Goal: Transaction & Acquisition: Subscribe to service/newsletter

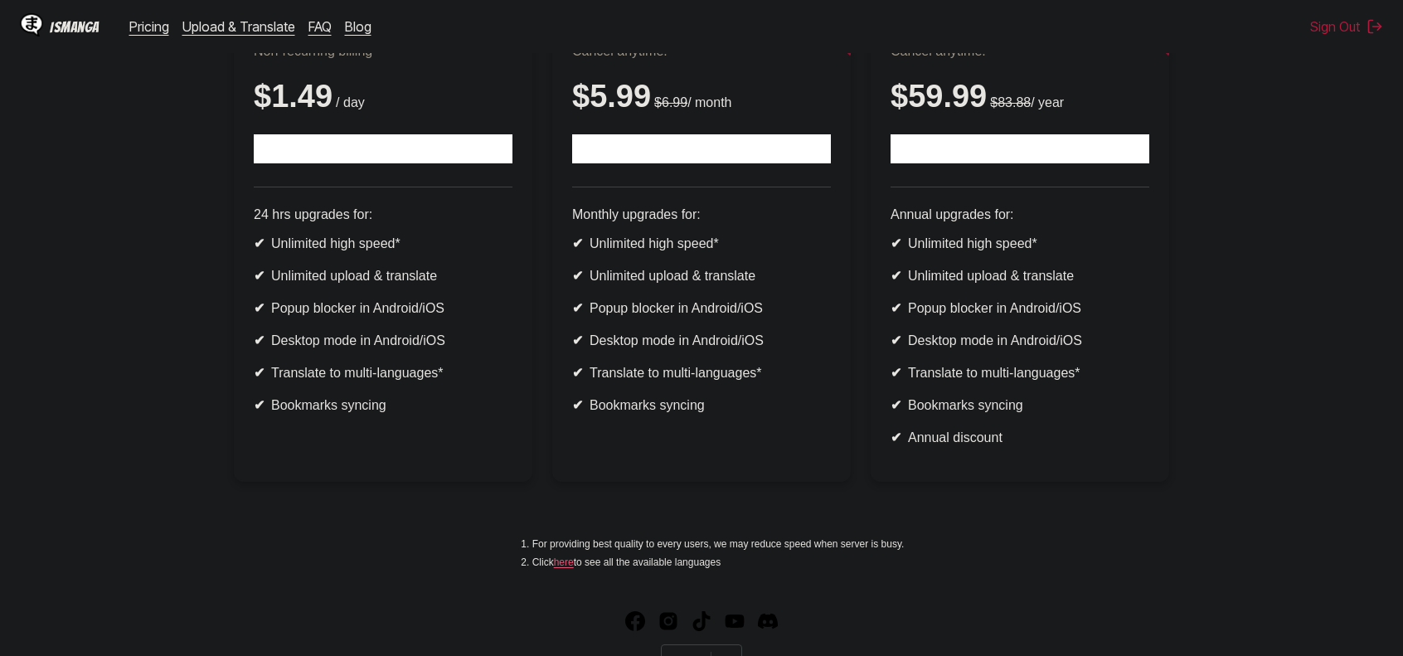
scroll to position [83, 0]
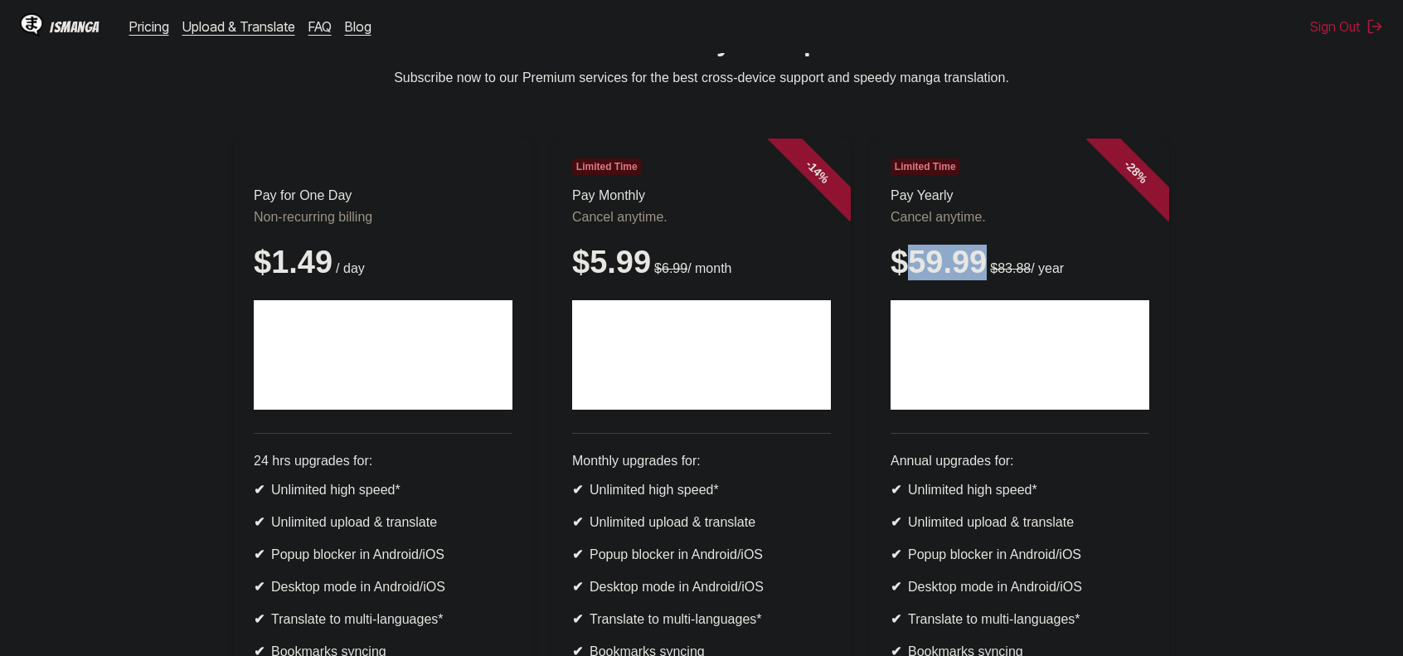
drag, startPoint x: 911, startPoint y: 274, endPoint x: 990, endPoint y: 275, distance: 78.8
click at [990, 275] on div "$59.99 $83.88 / year" at bounding box center [1019, 263] width 259 height 36
click at [1325, 218] on ul "Pay for One Day Non-recurring billing $1.49 / day 24 hrs upgrades for: ✔ Unlimi…" at bounding box center [701, 442] width 1376 height 609
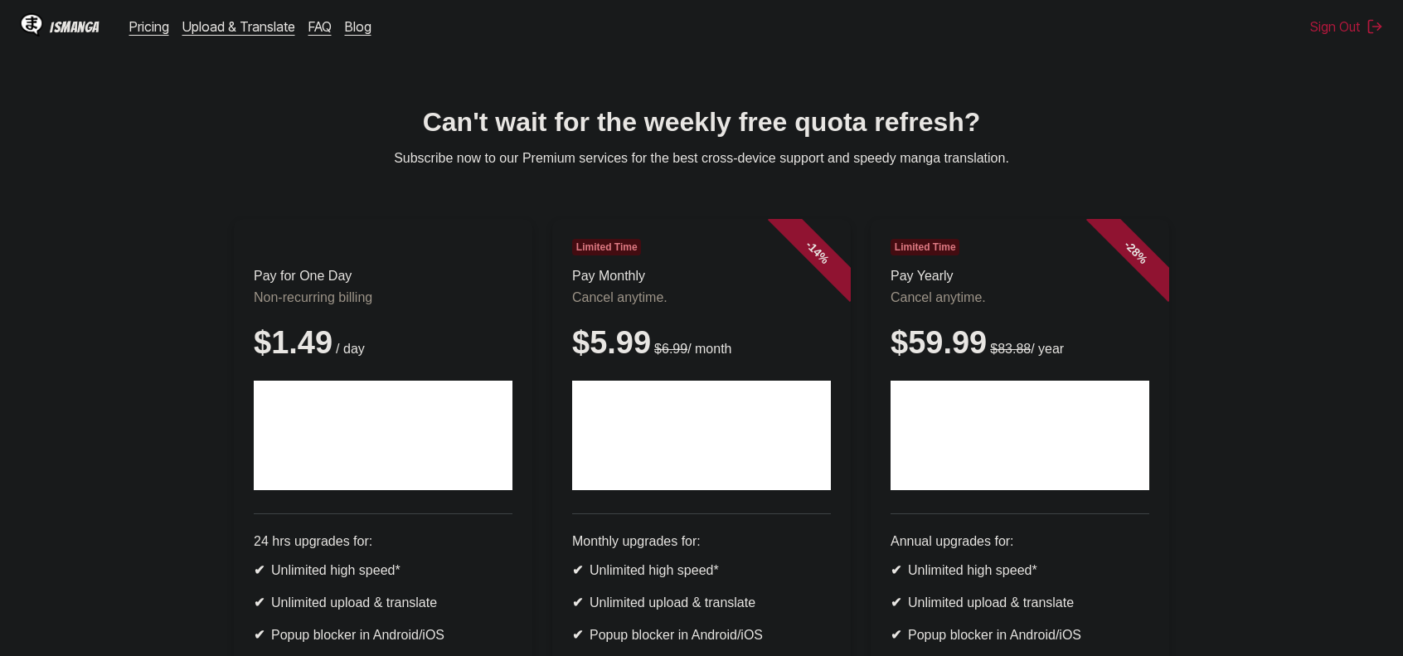
scroll to position [0, 0]
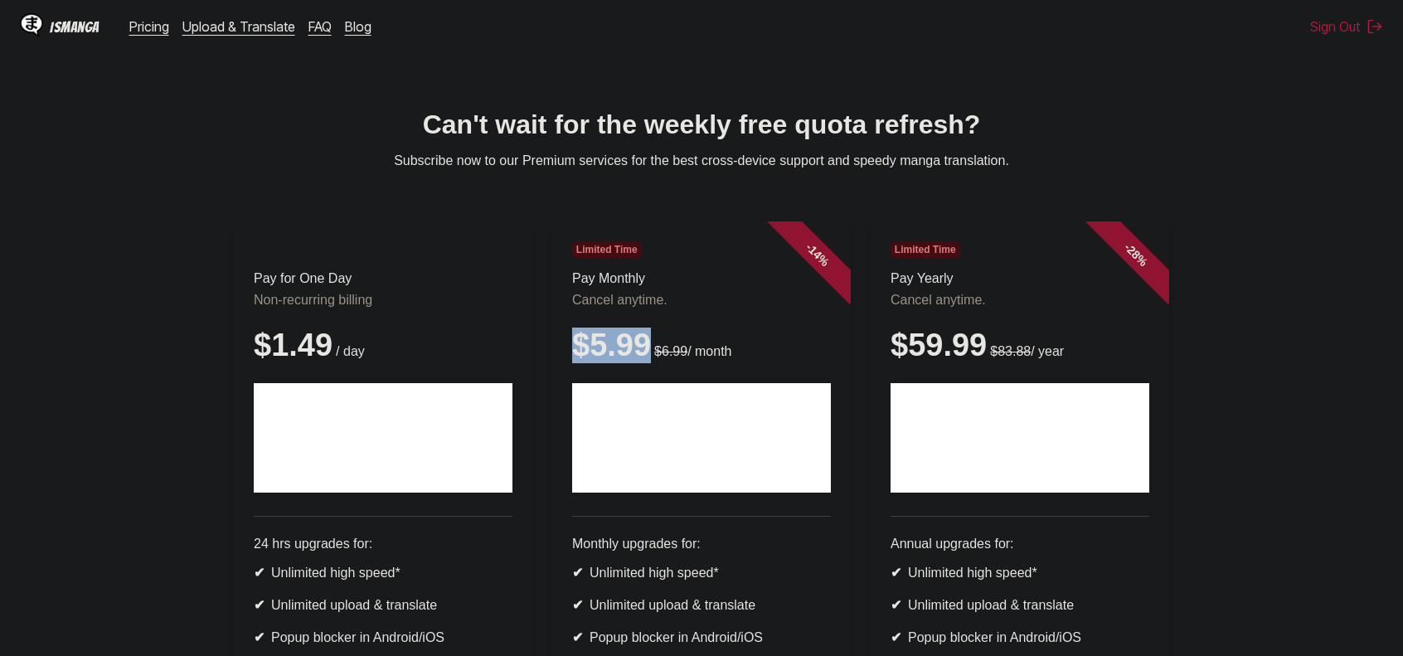
drag, startPoint x: 1300, startPoint y: 8, endPoint x: 653, endPoint y: 354, distance: 733.2
click at [651, 357] on div "$5.99 $6.99 / month" at bounding box center [701, 345] width 259 height 36
click at [653, 354] on div "$5.99 $6.99 / month" at bounding box center [701, 345] width 259 height 36
drag, startPoint x: 642, startPoint y: 365, endPoint x: 598, endPoint y: 359, distance: 44.3
click at [579, 361] on div "$5.99 $6.99 / month" at bounding box center [701, 345] width 259 height 36
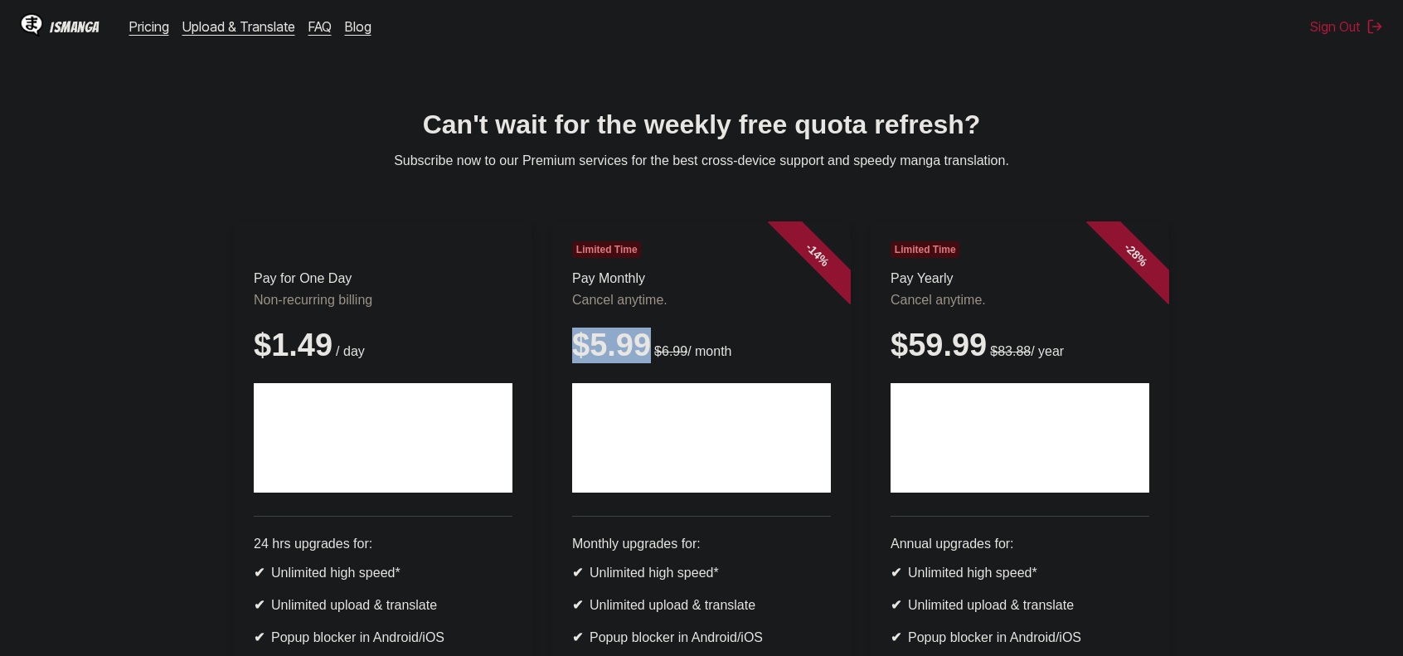
click at [582, 357] on div "$5.99 $6.99 / month" at bounding box center [701, 345] width 259 height 36
drag, startPoint x: 589, startPoint y: 358, endPoint x: 641, endPoint y: 353, distance: 51.6
click at [641, 353] on div "$5.99 $6.99 / month" at bounding box center [701, 345] width 259 height 36
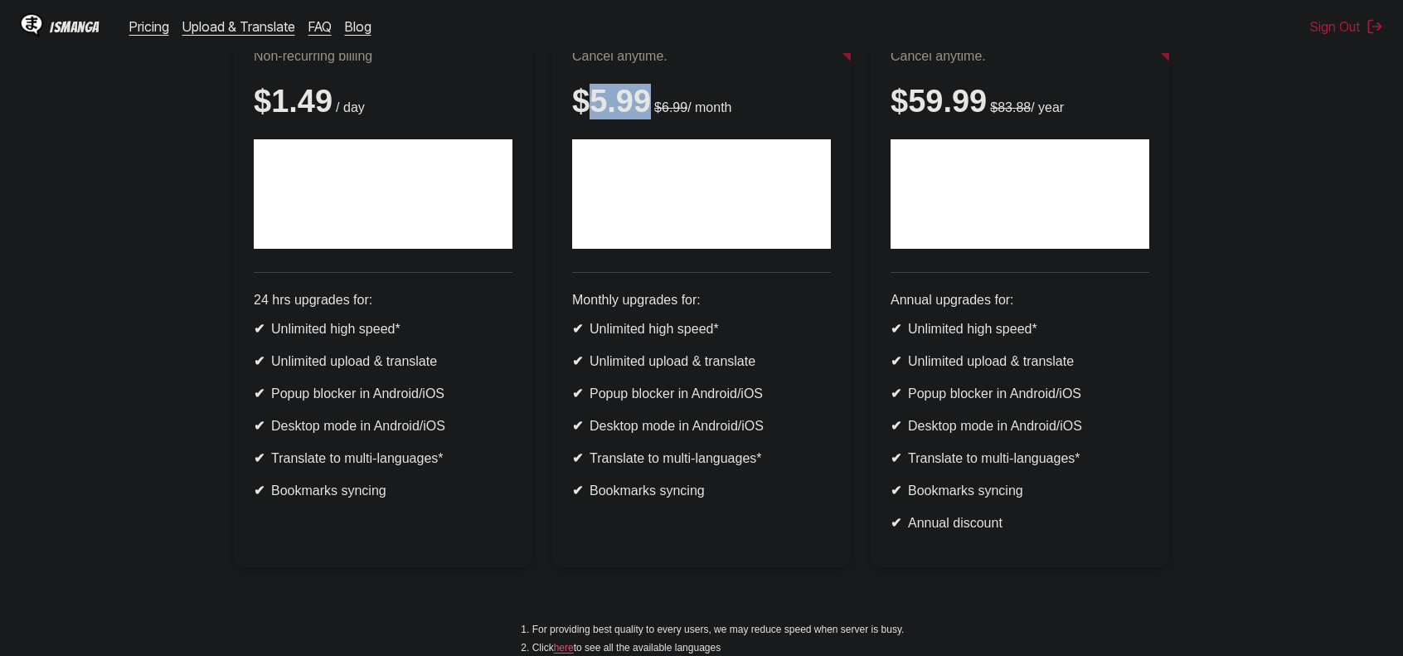
scroll to position [249, 0]
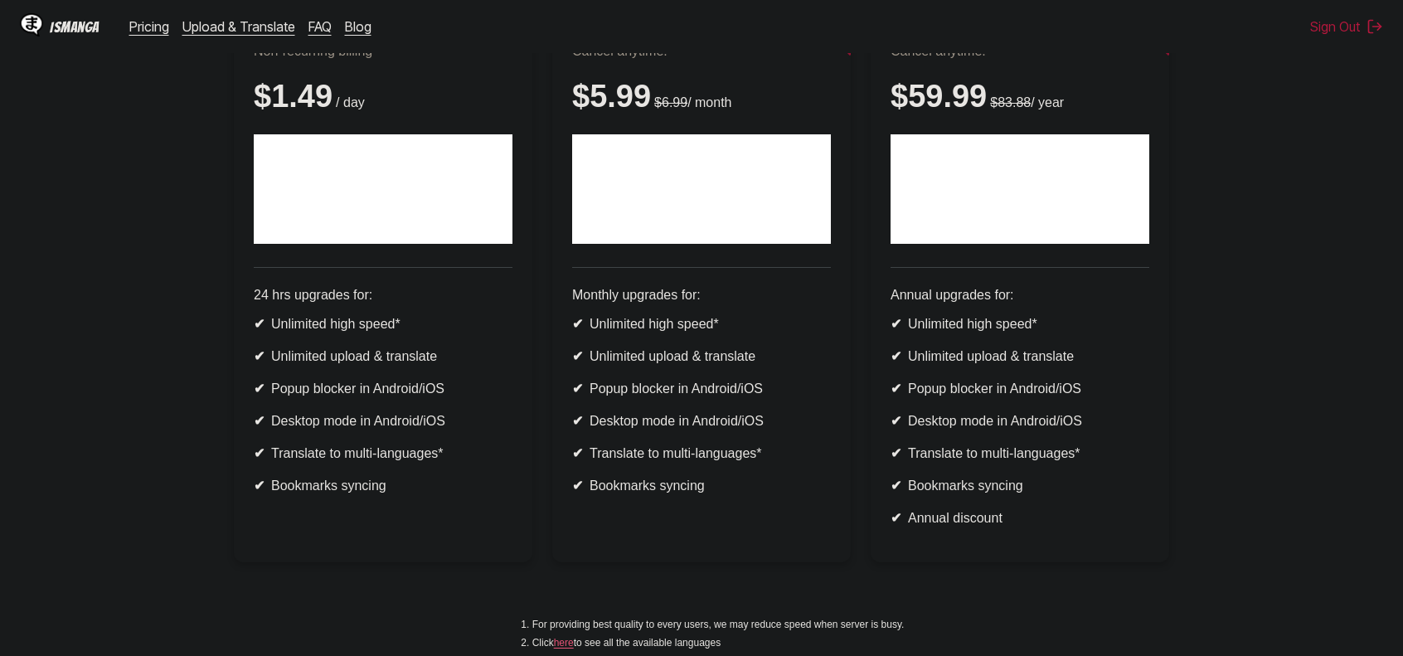
click at [1066, 526] on ul "✔ Unlimited high speed* ✔ Unlimited upload & translate ✔ Popup blocker in Andro…" at bounding box center [1019, 421] width 259 height 210
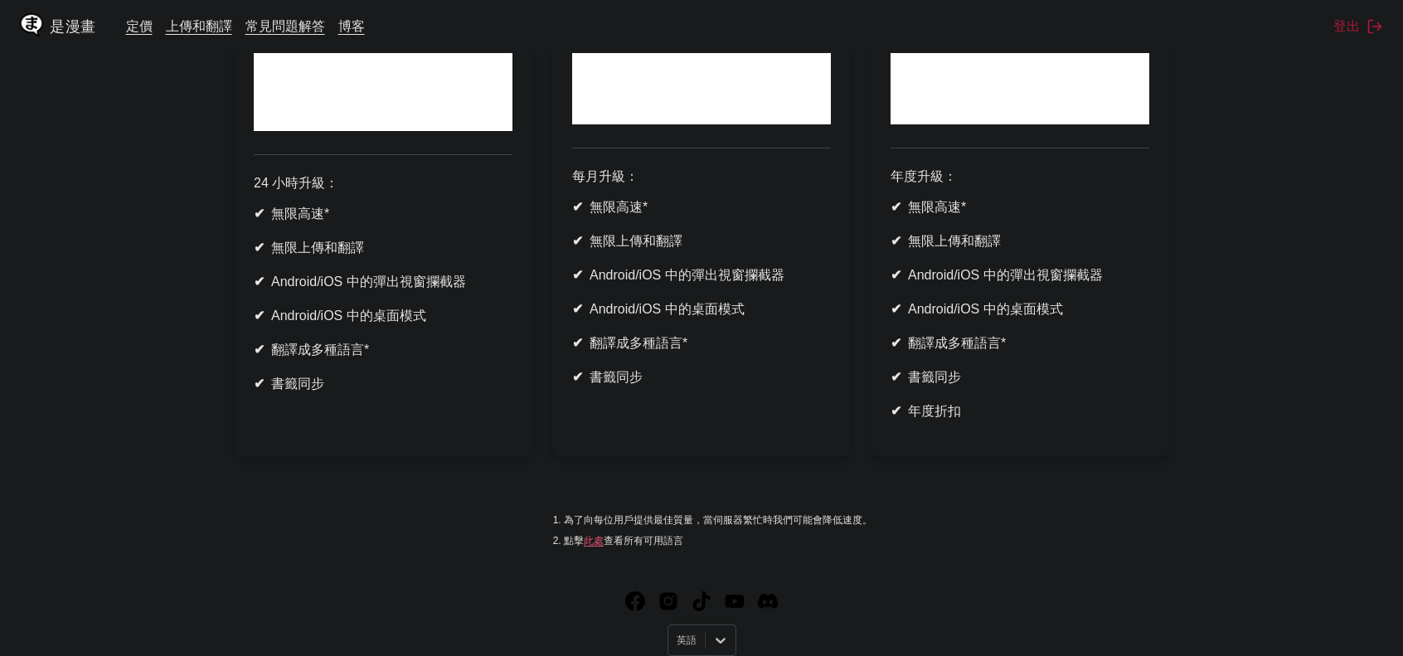
scroll to position [468, 0]
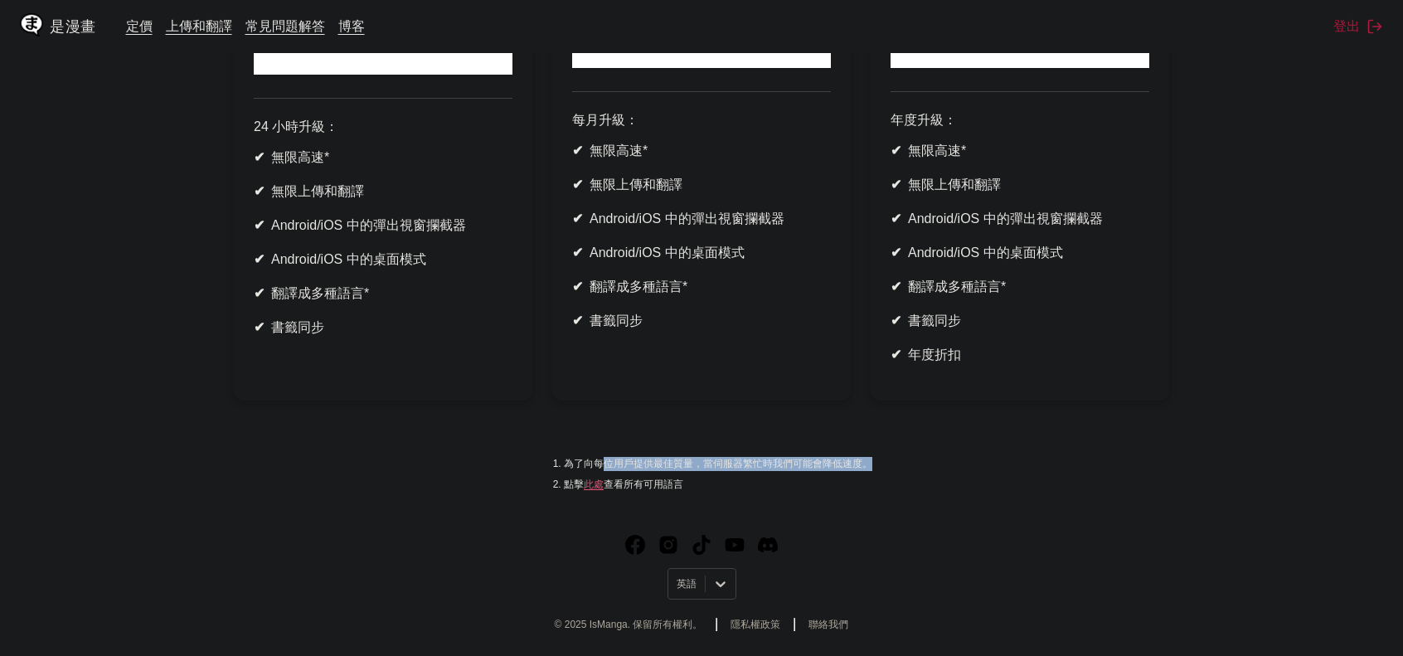
drag, startPoint x: 656, startPoint y: 461, endPoint x: 910, endPoint y: 456, distance: 254.5
click at [910, 456] on div "為了向每位用戶提供最佳質量，當伺服器繁忙時我們可能會降低速度。 點擊 此處 查看所有可用語言" at bounding box center [701, 474] width 1376 height 55
click at [908, 458] on div "為了向每位用戶提供最佳質量，當伺服器繁忙時我們可能會降低速度。 點擊 此處 查看所有可用語言" at bounding box center [701, 474] width 1376 height 55
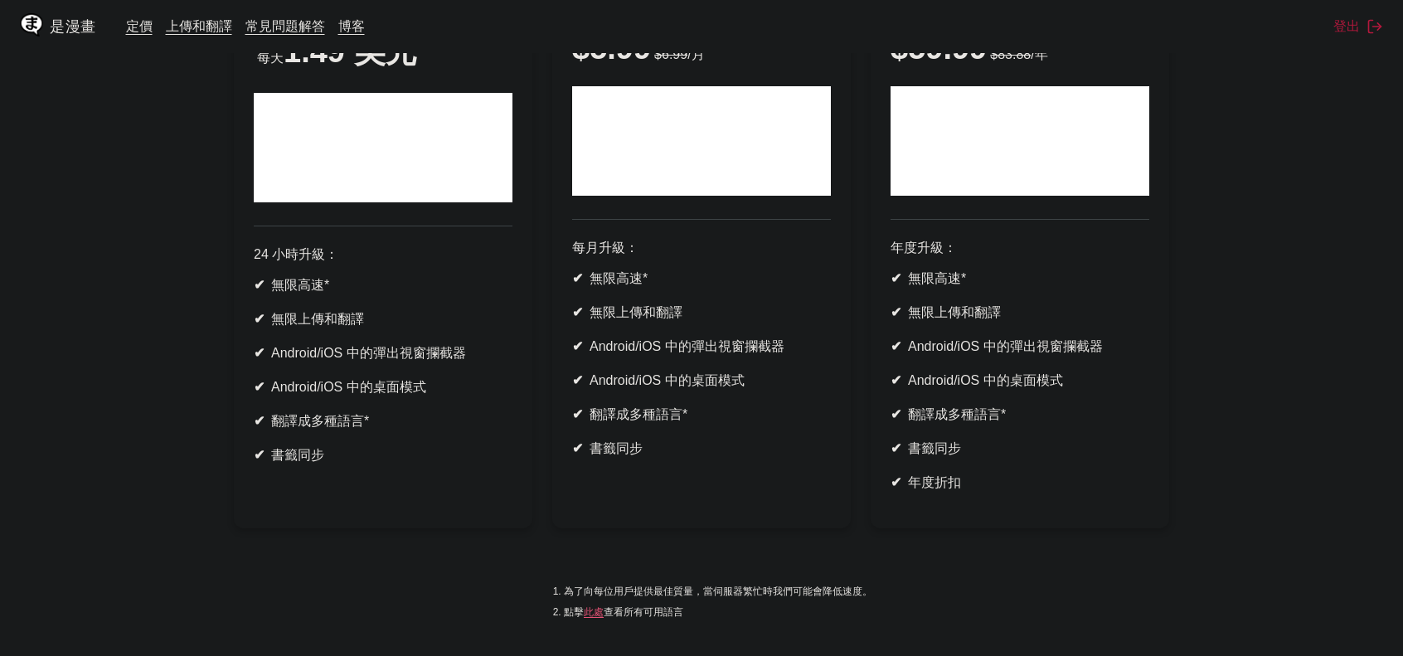
scroll to position [303, 0]
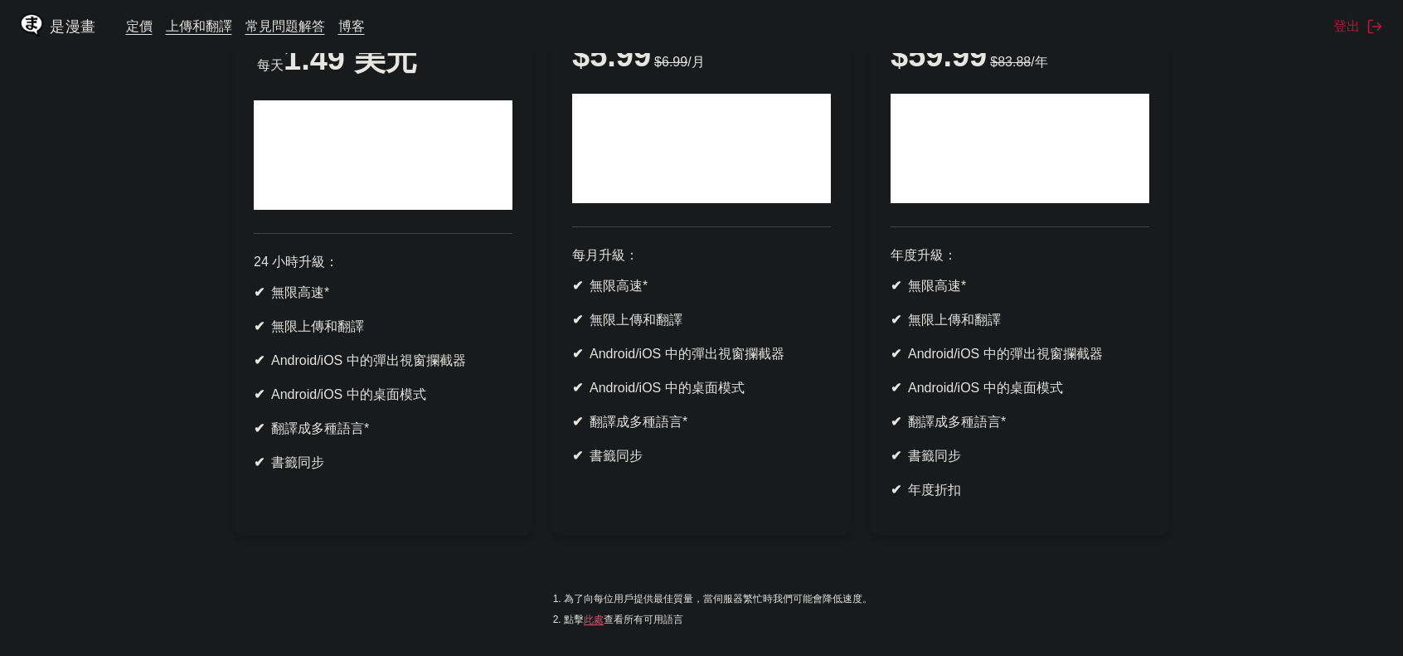
click at [703, 465] on ul "✔ 無限高速* ✔ 無限上傳和翻譯 ✔ Android/iOS 中的彈出視窗攔截器 ✔ Android/iOS 中的桌面模式 ✔ 翻譯成多種語言* ✔ 書籤同步" at bounding box center [701, 371] width 259 height 187
click at [811, 437] on ul "✔ 無限高速* ✔ 無限上傳和翻譯 ✔ Android/iOS 中的彈出視窗攔截器 ✔ Android/iOS 中的桌面模式 ✔ 翻譯成多種語言* ✔ 書籤同步" at bounding box center [701, 371] width 259 height 187
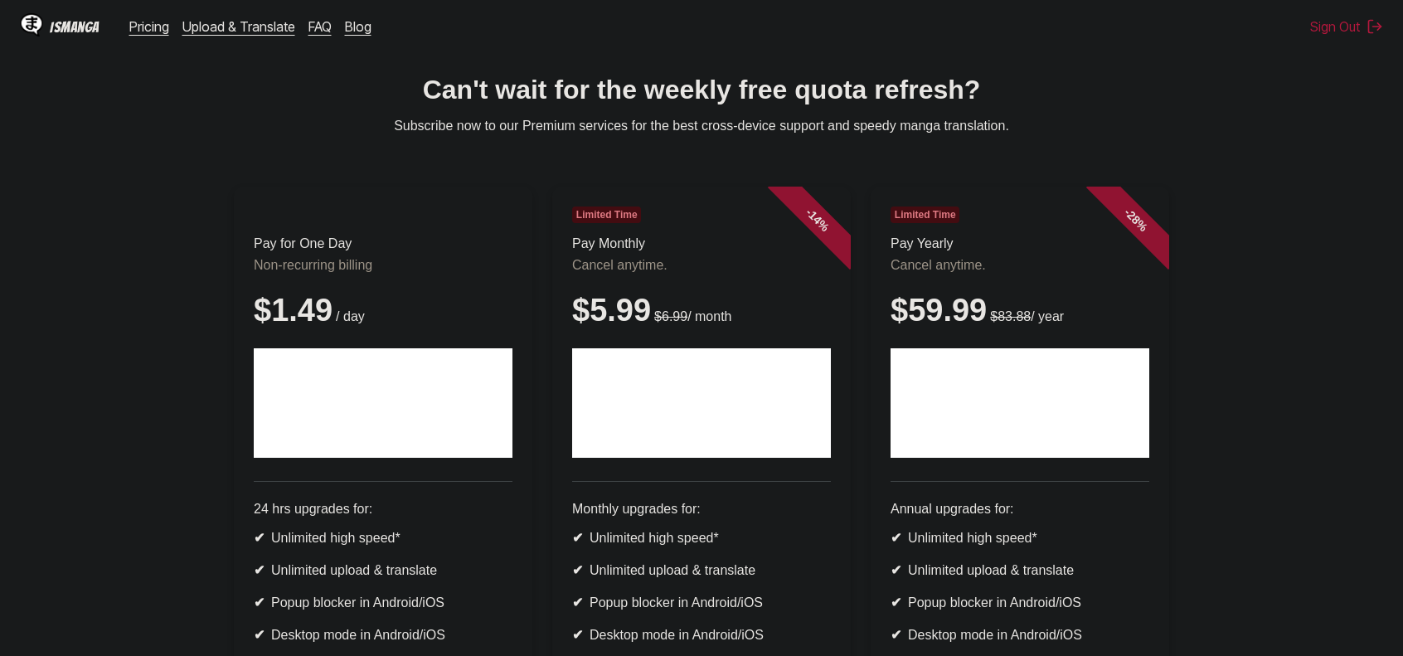
scroll to position [0, 0]
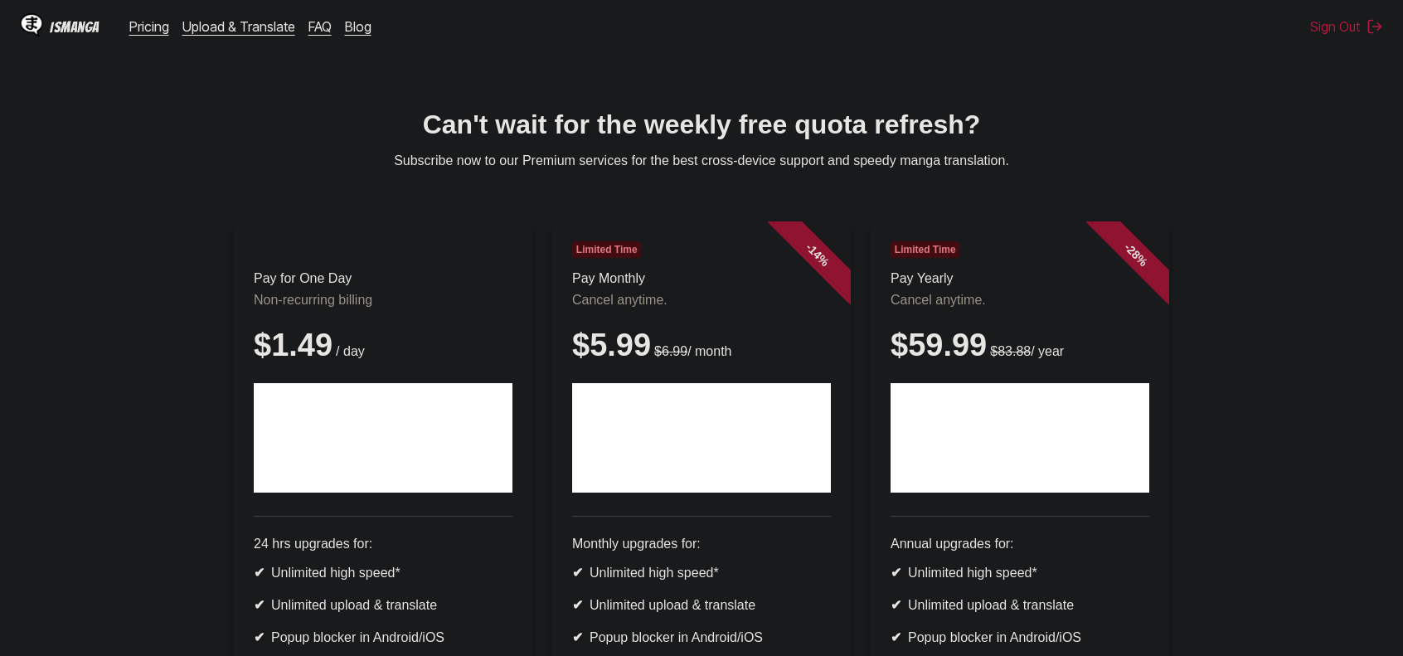
drag, startPoint x: 398, startPoint y: 164, endPoint x: 802, endPoint y: 119, distance: 407.1
click at [802, 119] on h1 "Can't wait for the weekly free quota refresh?" at bounding box center [701, 124] width 1376 height 31
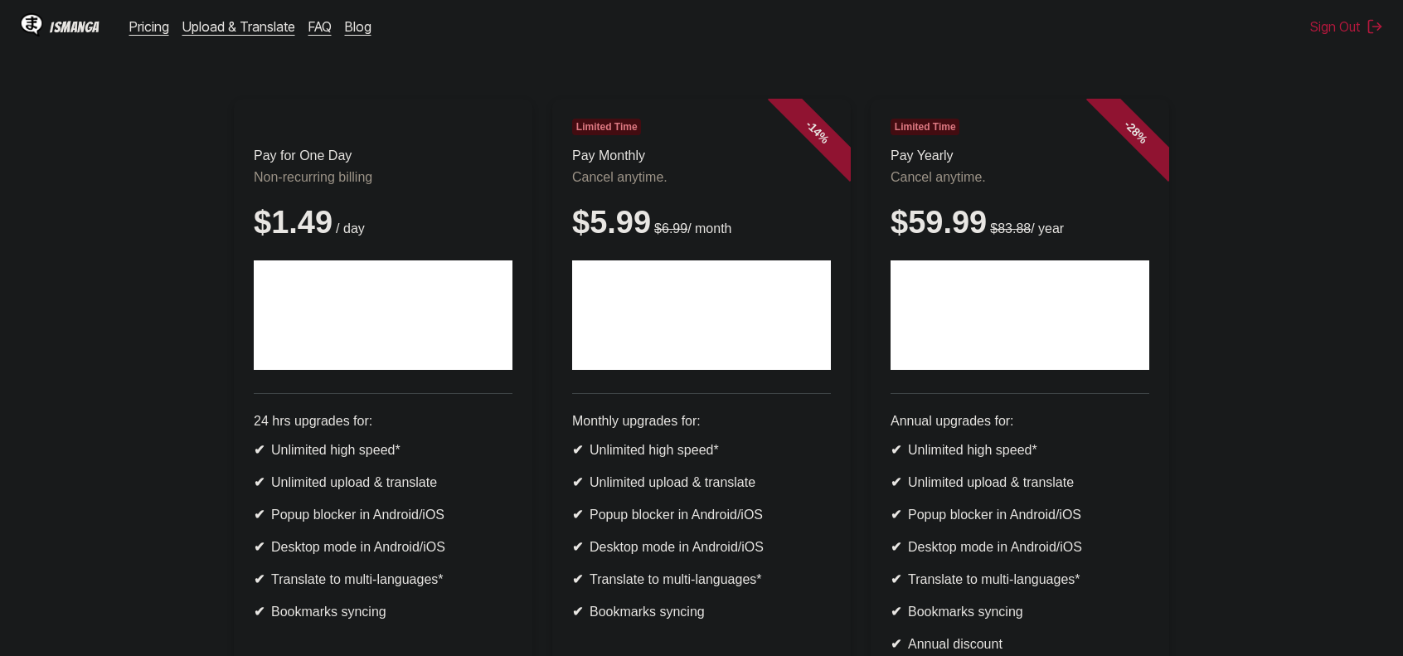
scroll to position [166, 0]
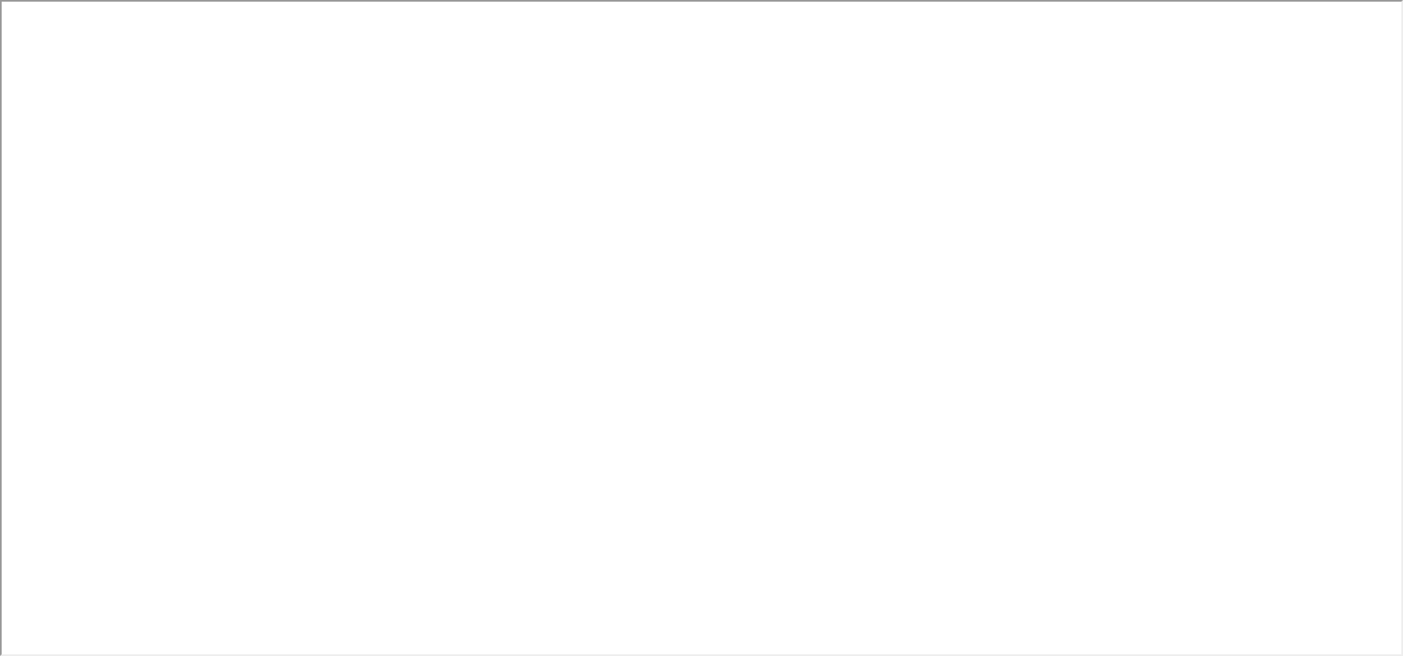
scroll to position [444, 0]
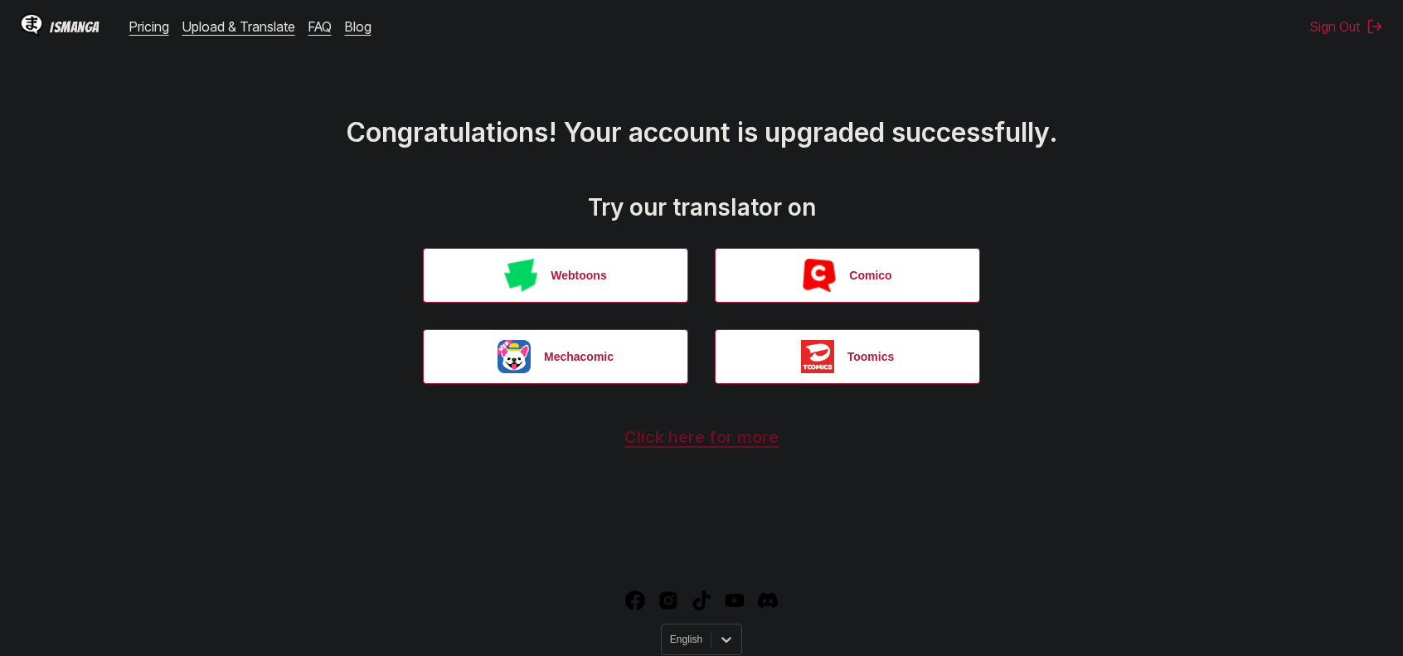
click at [734, 439] on link "Click here for more" at bounding box center [701, 437] width 154 height 20
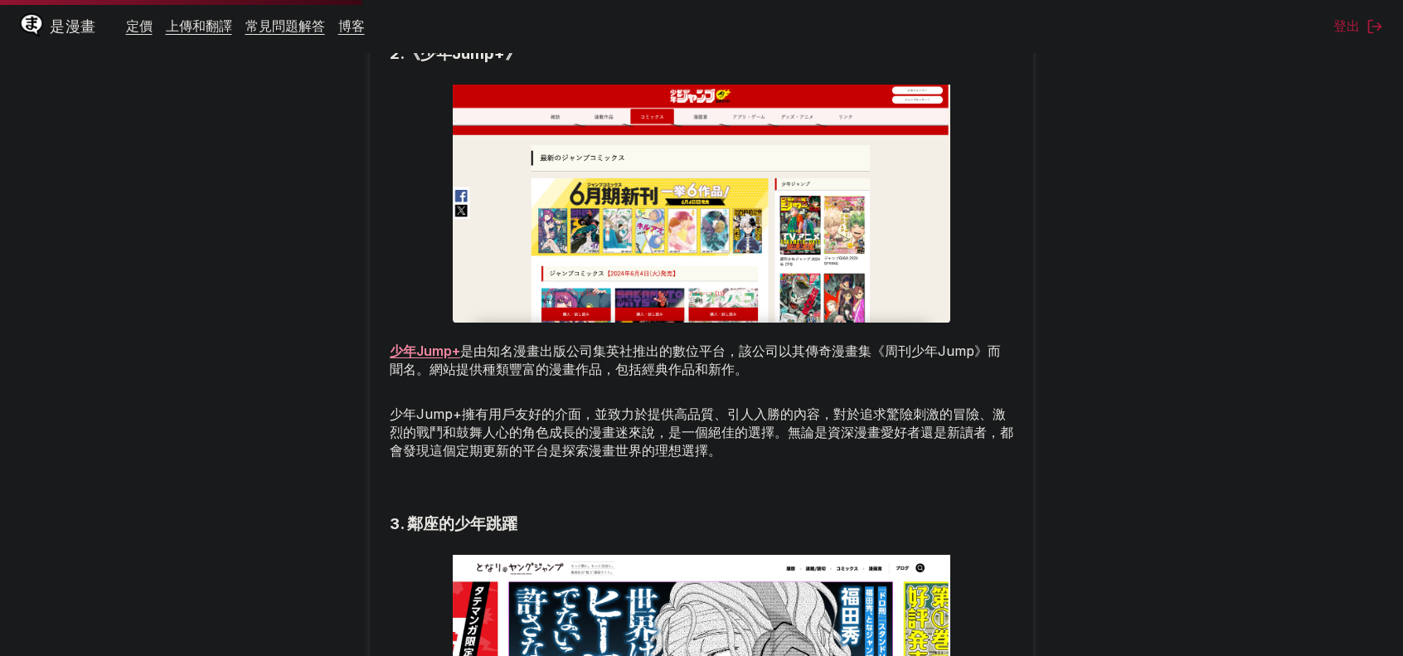
scroll to position [1658, 0]
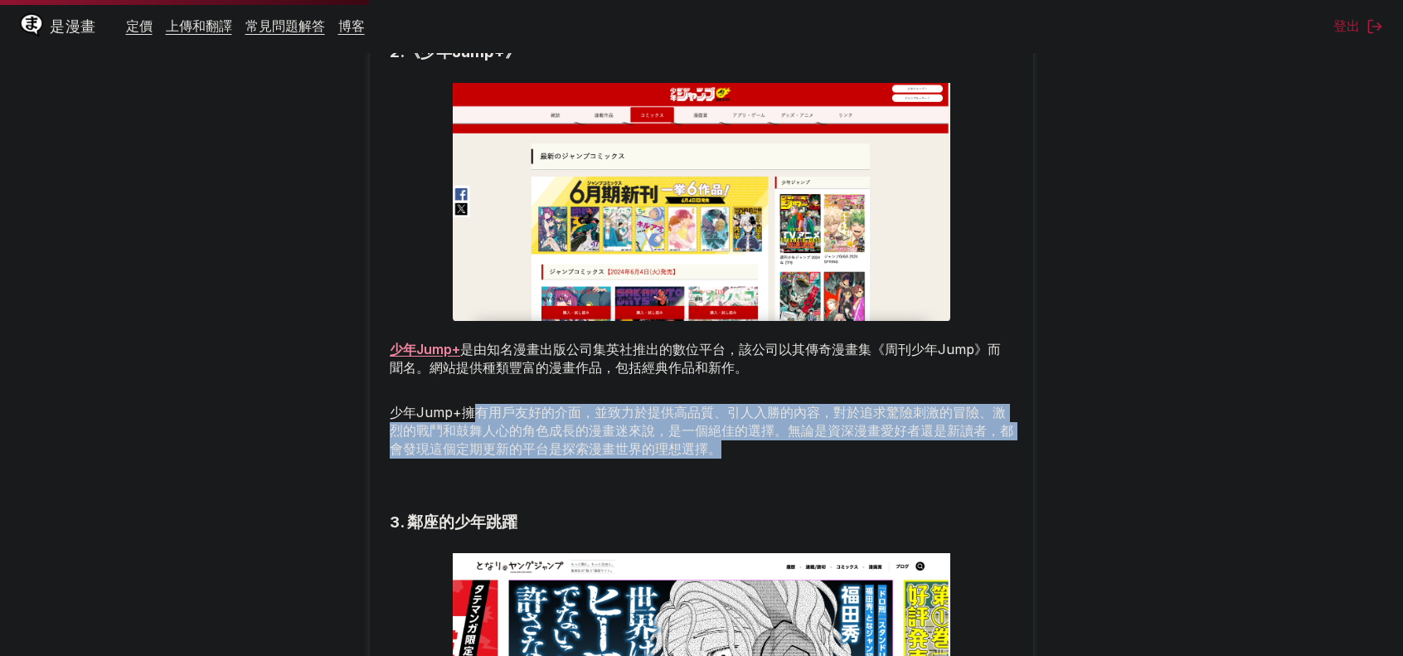
drag, startPoint x: 468, startPoint y: 453, endPoint x: 816, endPoint y: 506, distance: 351.4
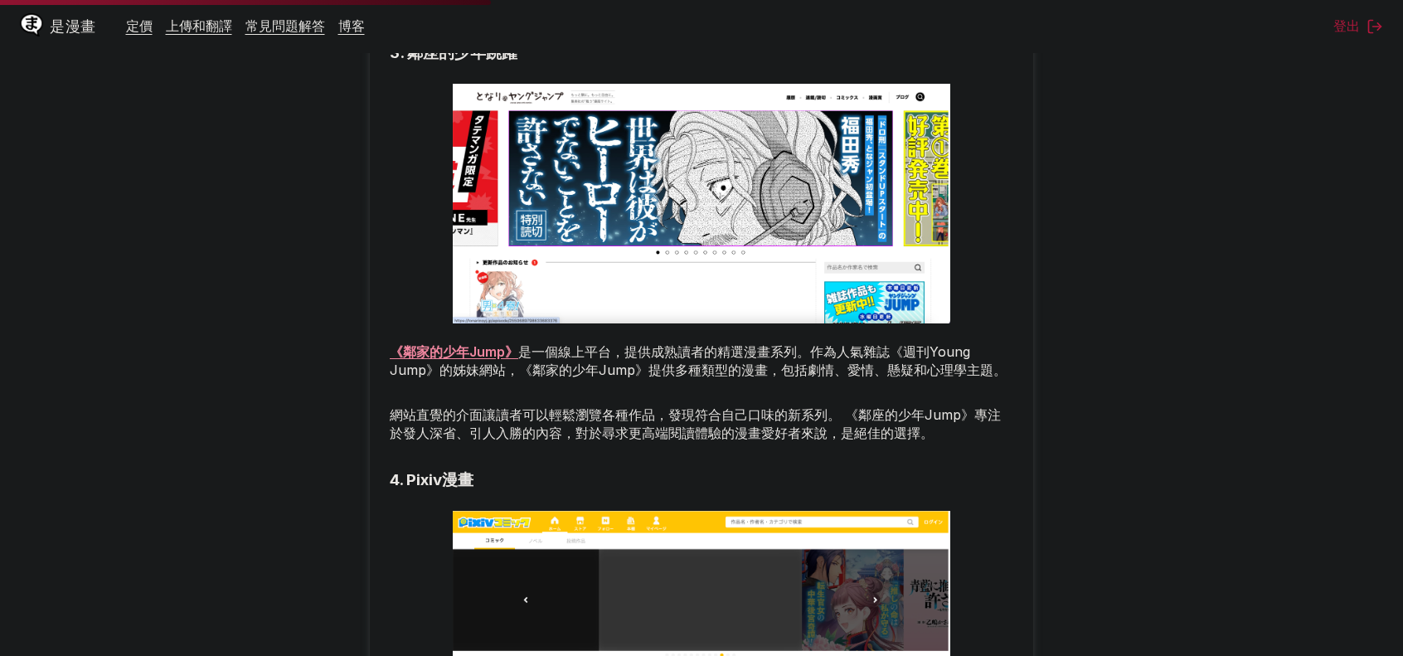
scroll to position [1741, 0]
